Goal: Transaction & Acquisition: Purchase product/service

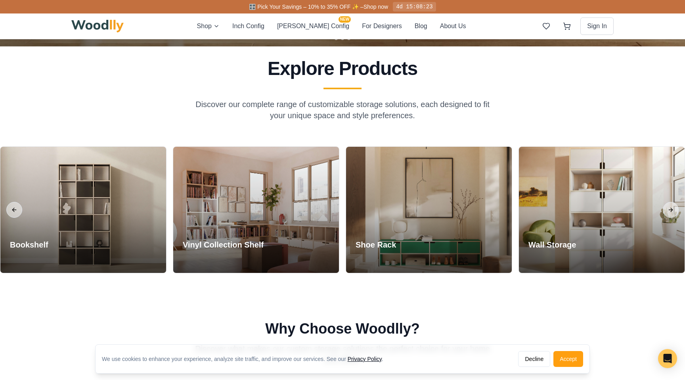
scroll to position [297, 0]
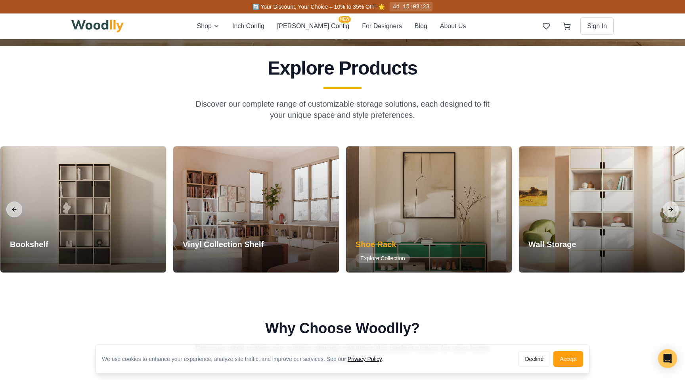
click at [390, 257] on span "Explore Collection" at bounding box center [383, 258] width 54 height 10
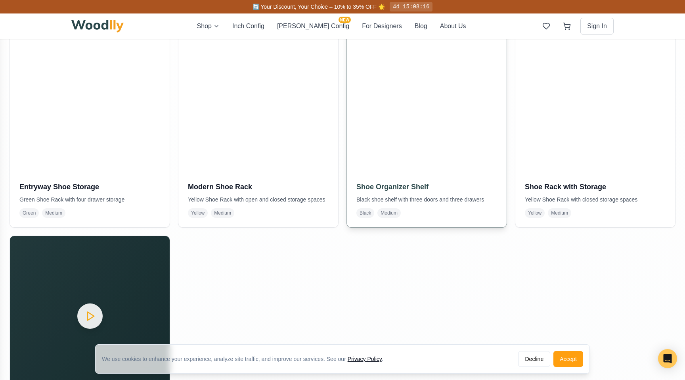
scroll to position [205, 0]
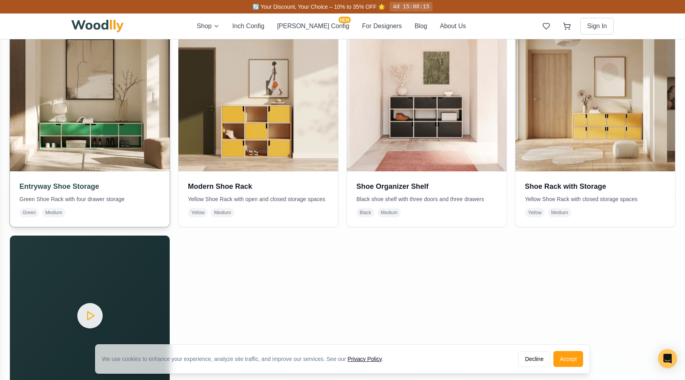
click at [94, 128] on img at bounding box center [90, 92] width 168 height 168
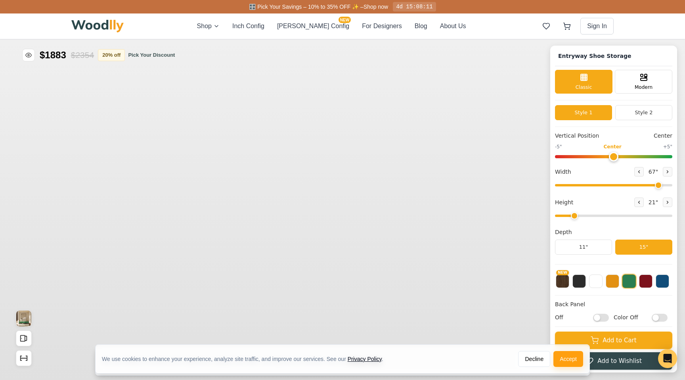
type input "67"
type input "2"
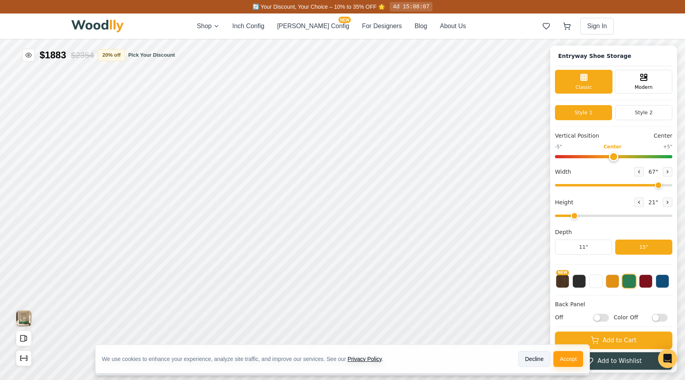
click at [537, 357] on button "Decline" at bounding box center [534, 359] width 32 height 16
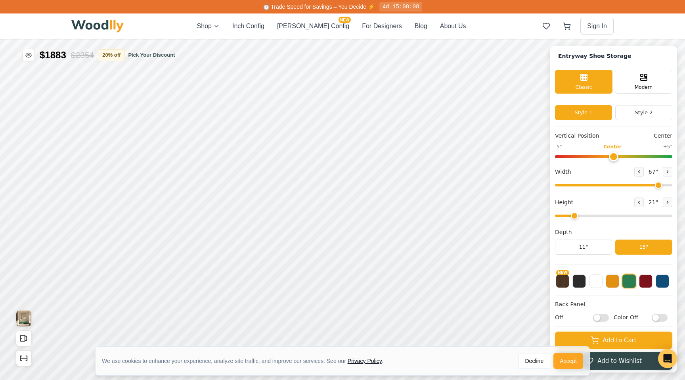
click at [562, 362] on button "Accept" at bounding box center [568, 361] width 30 height 16
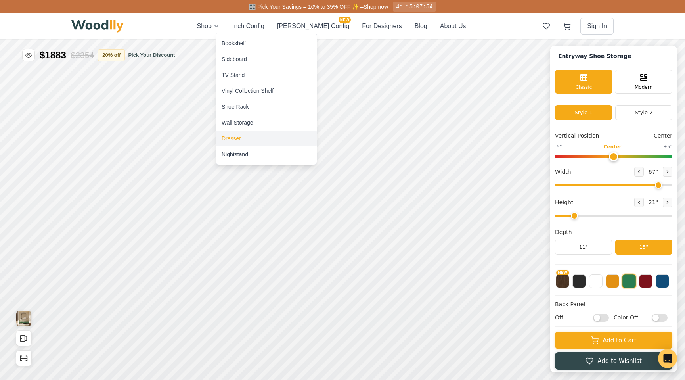
click at [249, 138] on div "Dresser" at bounding box center [266, 138] width 101 height 16
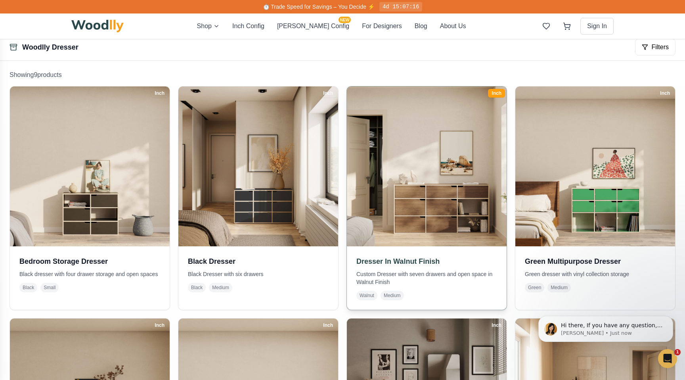
scroll to position [80, 0]
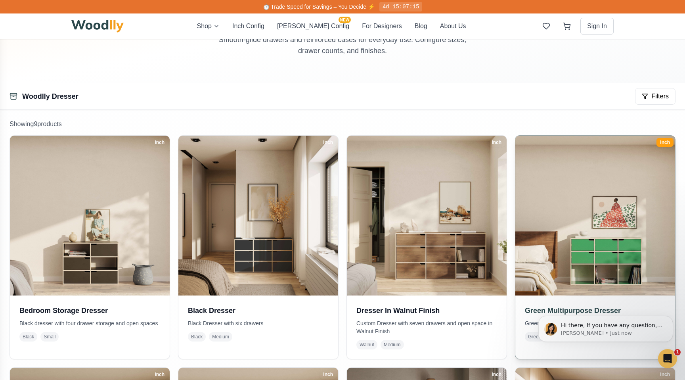
click at [636, 239] on img at bounding box center [595, 216] width 168 height 168
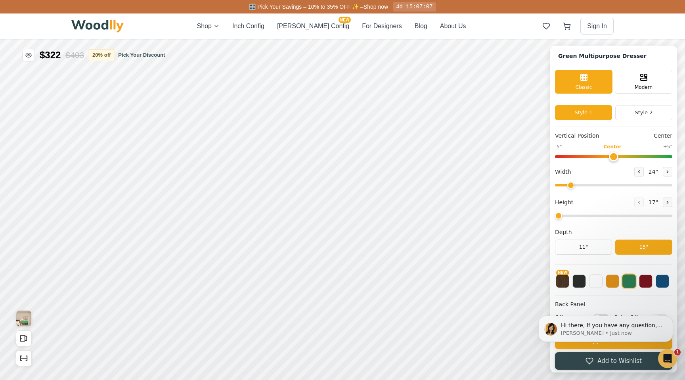
type input "61"
type input "3"
click at [562, 283] on button "NEW" at bounding box center [562, 280] width 13 height 13
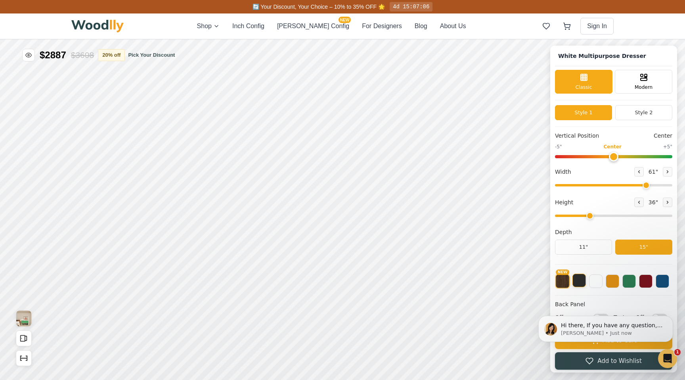
scroll to position [3, 0]
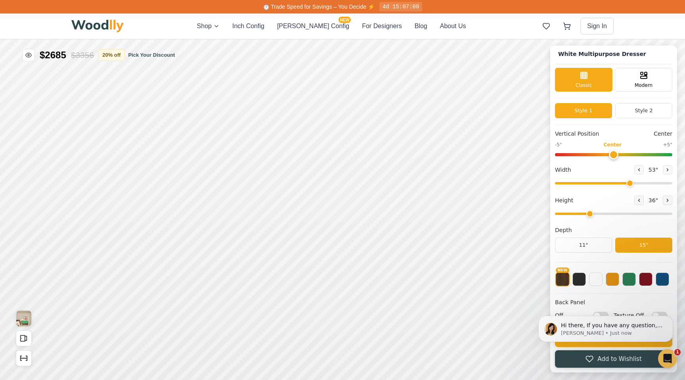
drag, startPoint x: 606, startPoint y: 184, endPoint x: 628, endPoint y: 183, distance: 21.8
type input "53"
click at [628, 183] on input "range" at bounding box center [613, 183] width 117 height 2
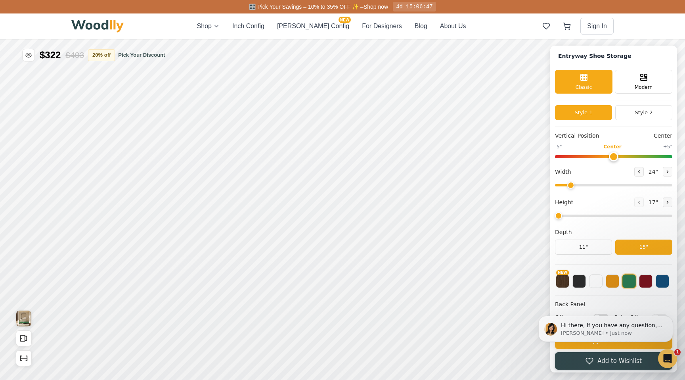
type input "67"
type input "2"
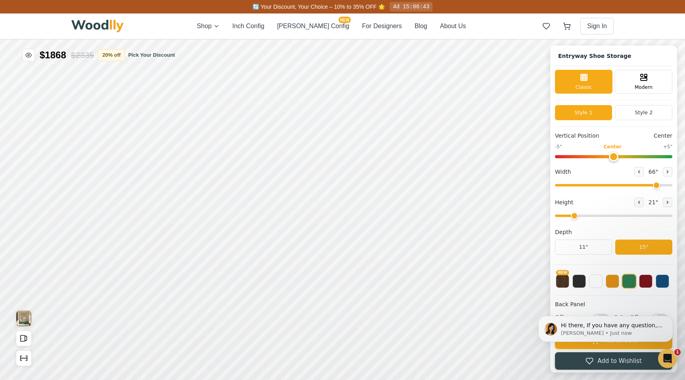
drag, startPoint x: 641, startPoint y: 186, endPoint x: 654, endPoint y: 183, distance: 13.7
type input "66"
click at [654, 184] on input "range" at bounding box center [613, 185] width 117 height 2
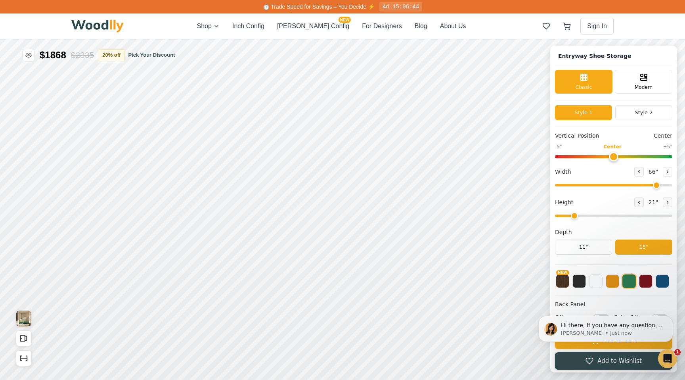
drag, startPoint x: 573, startPoint y: 214, endPoint x: 568, endPoint y: 215, distance: 5.7
click at [568, 215] on input "range" at bounding box center [613, 215] width 117 height 2
click at [570, 214] on input "range" at bounding box center [613, 215] width 117 height 2
click at [634, 203] on button at bounding box center [639, 202] width 10 height 10
click at [668, 204] on button at bounding box center [668, 202] width 10 height 10
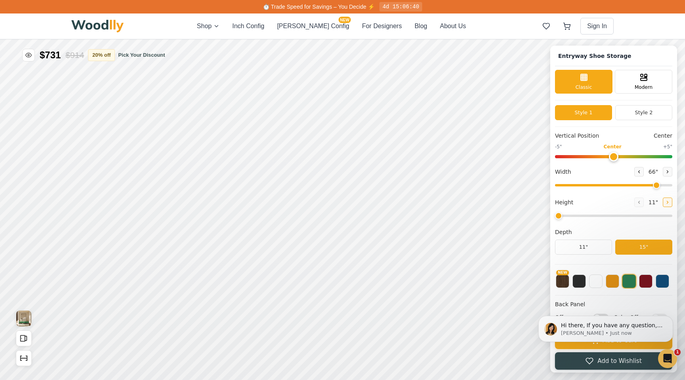
type input "2"
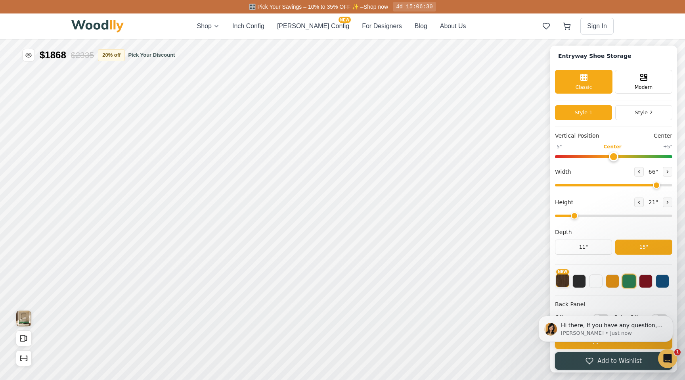
click at [563, 282] on button "NEW" at bounding box center [562, 280] width 13 height 13
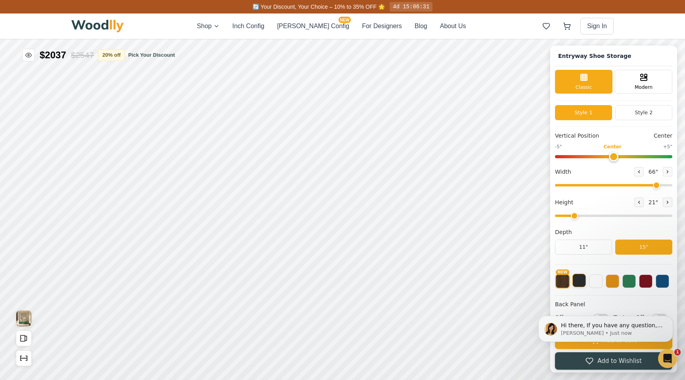
click at [578, 281] on button at bounding box center [578, 280] width 13 height 13
click at [566, 282] on button "NEW" at bounding box center [562, 280] width 13 height 13
type input "0"
drag, startPoint x: 614, startPoint y: 157, endPoint x: 616, endPoint y: 153, distance: 4.4
click at [616, 155] on input "range" at bounding box center [613, 156] width 117 height 3
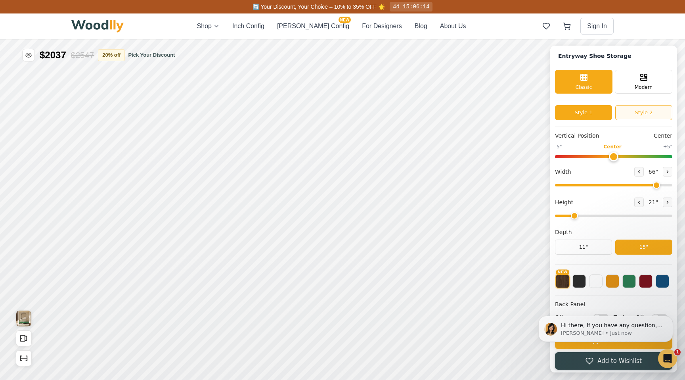
click at [631, 112] on button "Style 2" at bounding box center [643, 112] width 57 height 15
click at [598, 110] on button "Style 1" at bounding box center [583, 112] width 57 height 15
click at [632, 85] on div "Modern" at bounding box center [643, 81] width 57 height 24
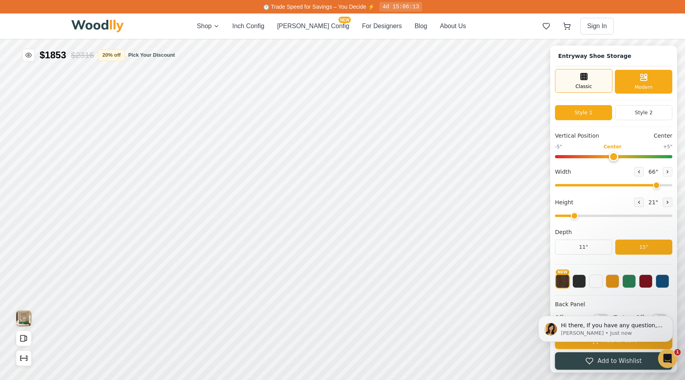
click at [599, 83] on div "Classic" at bounding box center [583, 81] width 57 height 24
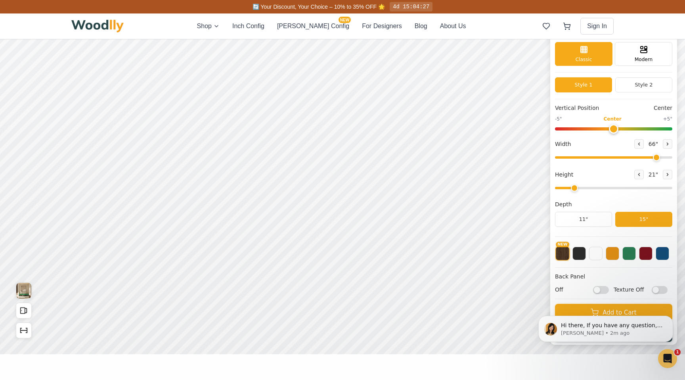
scroll to position [32, 0]
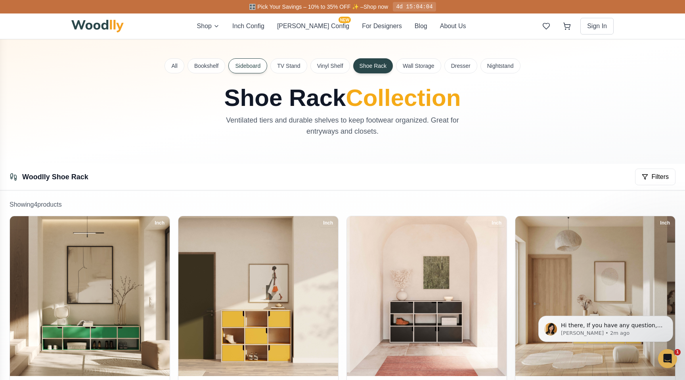
click at [241, 63] on button "Sideboard" at bounding box center [247, 65] width 39 height 15
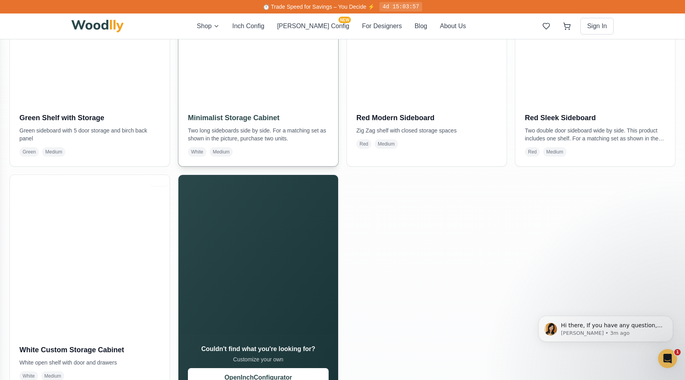
scroll to position [712, 0]
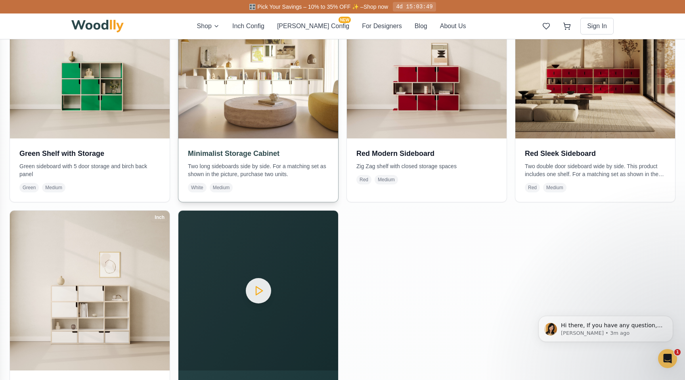
click at [243, 151] on h3 "Minimalist Storage Cabinet" at bounding box center [258, 153] width 141 height 11
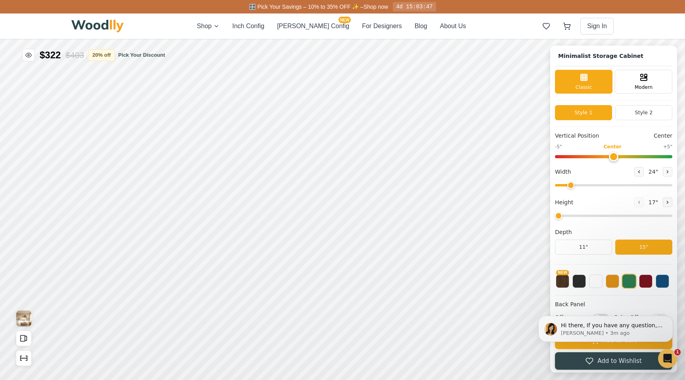
type input "72"
click at [563, 281] on button "NEW" at bounding box center [562, 280] width 13 height 13
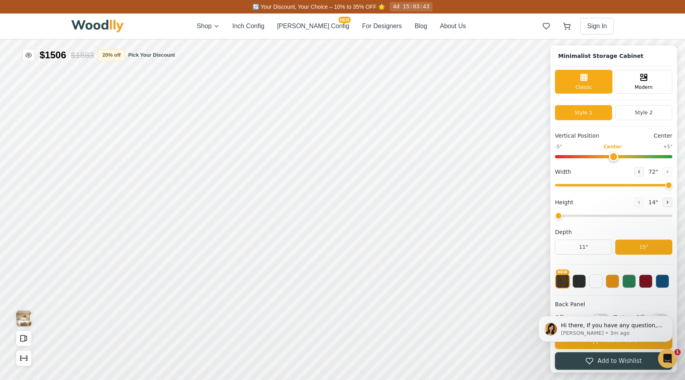
drag, startPoint x: 567, startPoint y: 215, endPoint x: 561, endPoint y: 216, distance: 5.2
click at [561, 216] on input "range" at bounding box center [613, 215] width 117 height 2
drag, startPoint x: 561, startPoint y: 216, endPoint x: 571, endPoint y: 216, distance: 9.5
type input "2"
click at [571, 216] on input "range" at bounding box center [613, 215] width 117 height 2
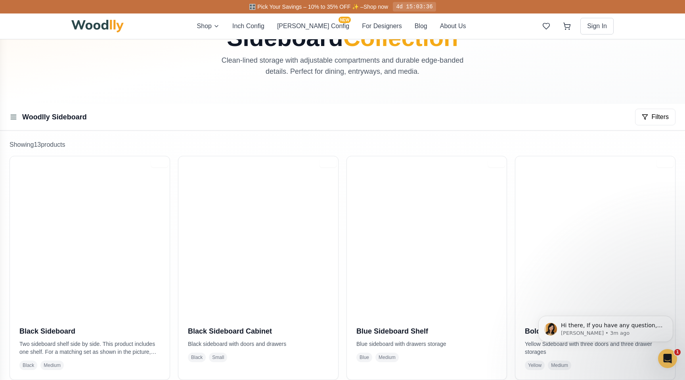
scroll to position [65, 0]
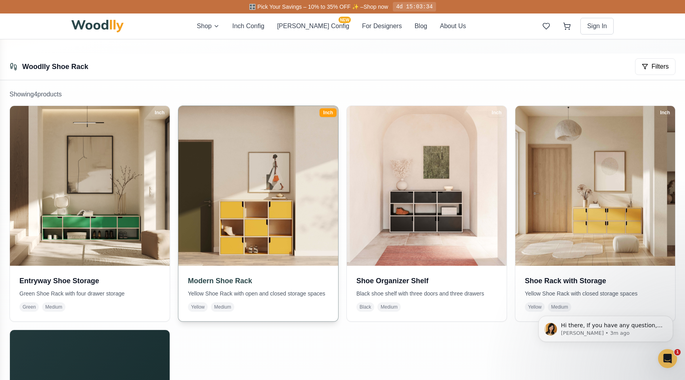
scroll to position [112, 0]
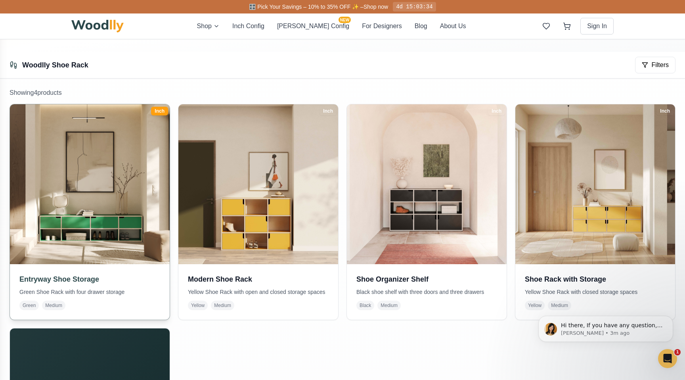
click at [92, 274] on h3 "Entryway Shoe Storage" at bounding box center [89, 279] width 141 height 11
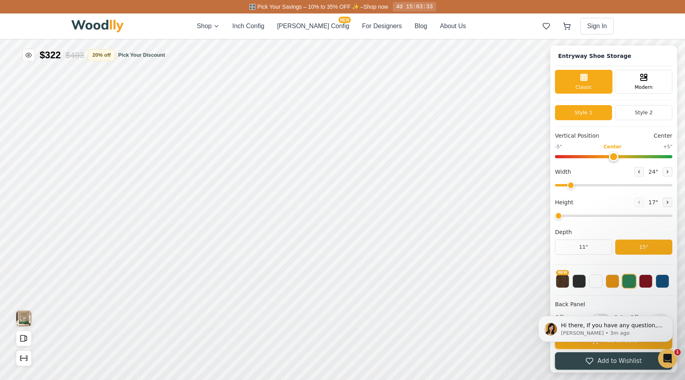
type input "67"
type input "2"
click at [647, 283] on button at bounding box center [645, 280] width 13 height 13
click at [658, 283] on button at bounding box center [662, 280] width 13 height 13
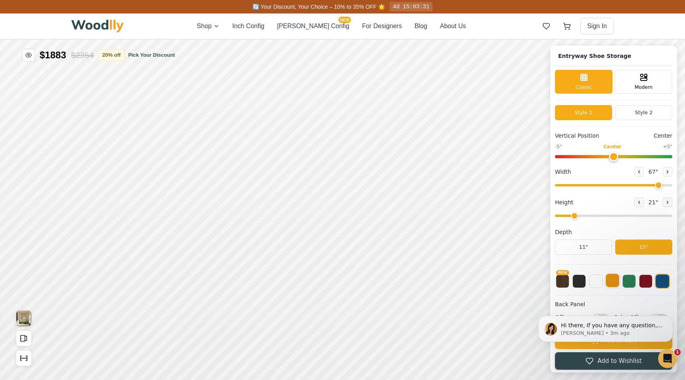
click at [614, 283] on button at bounding box center [612, 280] width 13 height 13
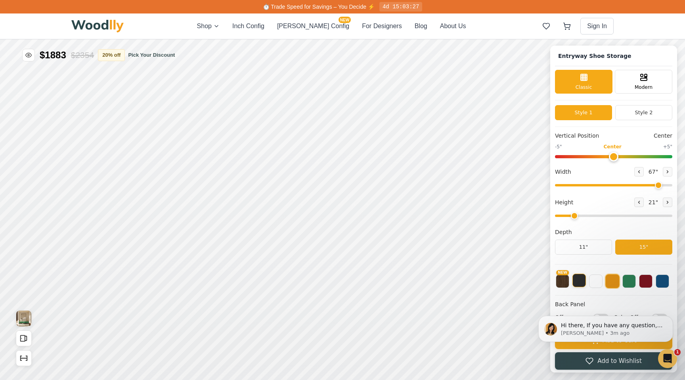
click at [580, 279] on button at bounding box center [578, 280] width 13 height 13
click at [563, 282] on button "NEW" at bounding box center [562, 280] width 13 height 13
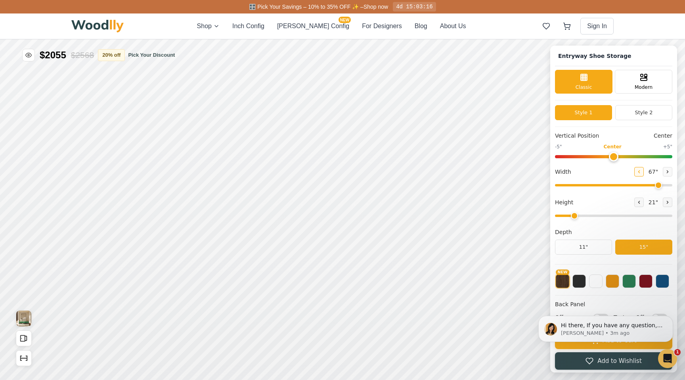
click at [638, 171] on icon at bounding box center [639, 171] width 5 height 5
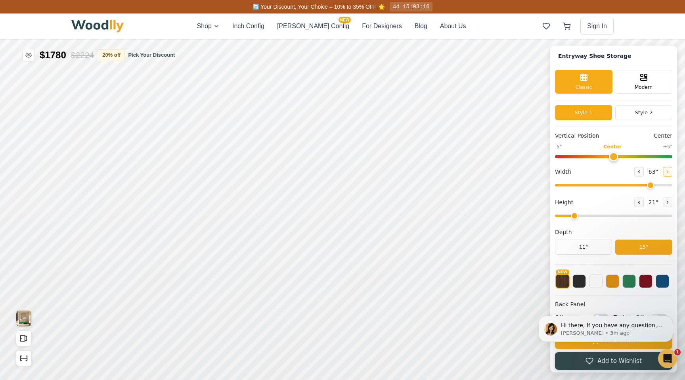
click at [667, 170] on icon at bounding box center [667, 171] width 1 height 2
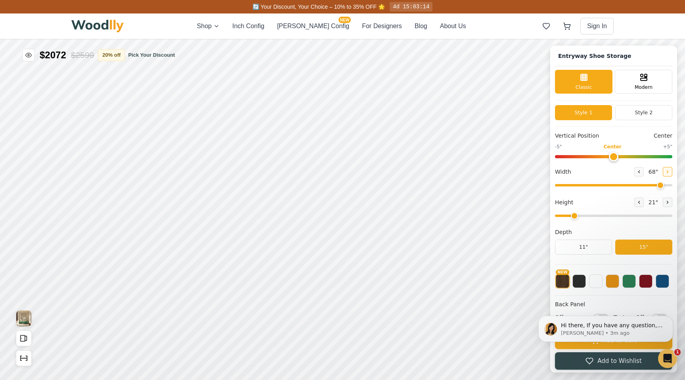
click at [667, 170] on icon at bounding box center [667, 171] width 1 height 2
type input "72"
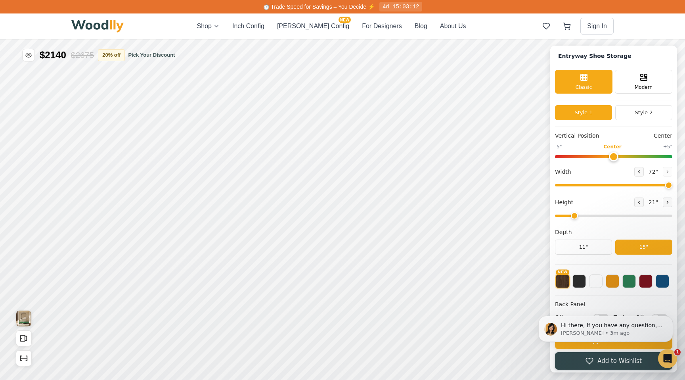
scroll to position [3, 0]
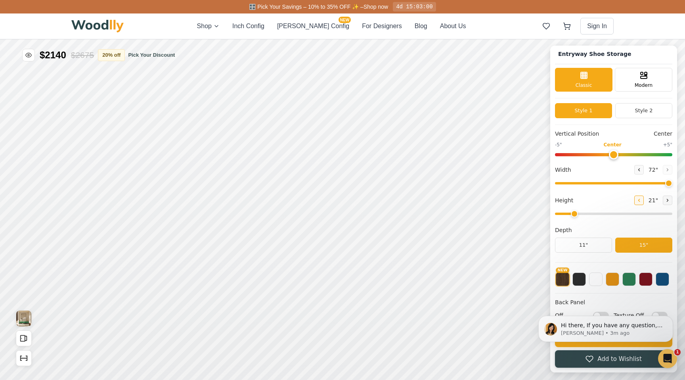
click at [641, 200] on button at bounding box center [639, 200] width 10 height 10
click at [663, 200] on button at bounding box center [668, 200] width 10 height 10
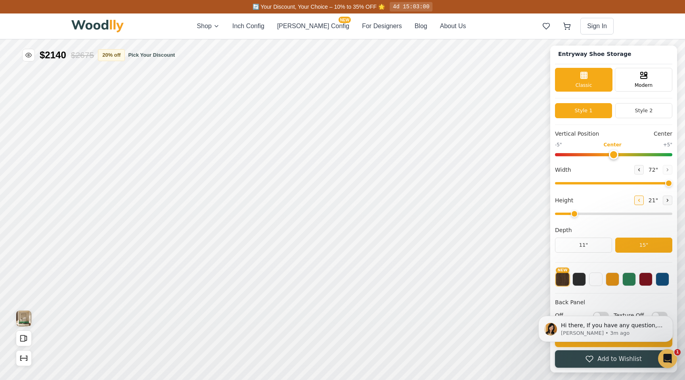
click at [637, 200] on icon at bounding box center [639, 200] width 5 height 5
click at [666, 198] on icon at bounding box center [667, 200] width 5 height 5
type input "2"
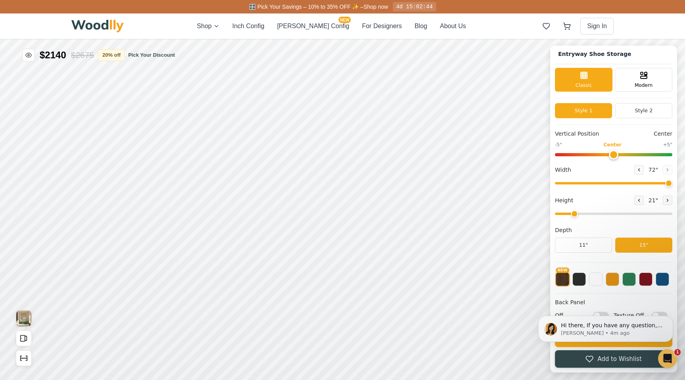
click at [111, 30] on img at bounding box center [97, 26] width 52 height 13
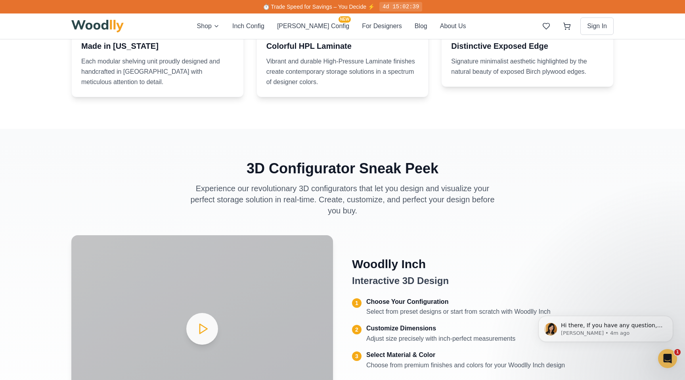
scroll to position [1177, 0]
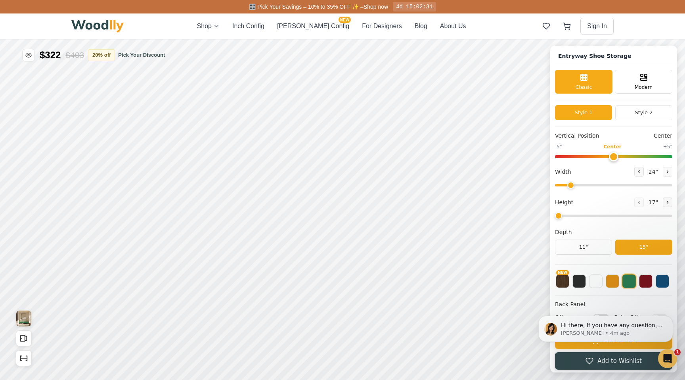
type input "67"
type input "2"
